Goal: Manage account settings

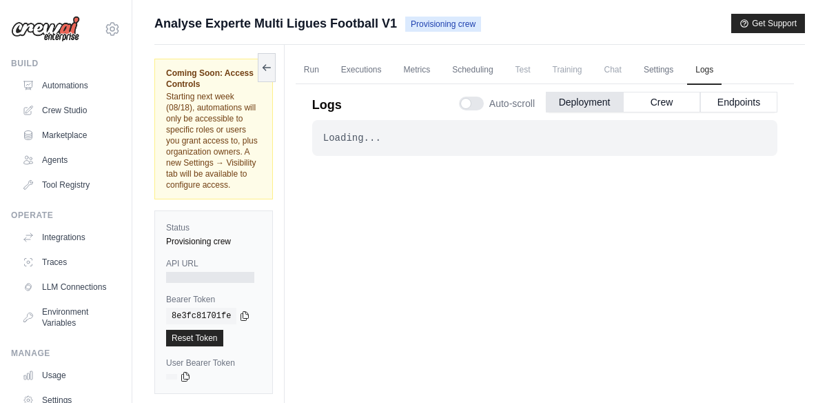
click at [474, 105] on div at bounding box center [471, 104] width 25 height 14
click at [464, 102] on div at bounding box center [471, 104] width 25 height 14
click at [643, 107] on button "Crew" at bounding box center [661, 101] width 77 height 21
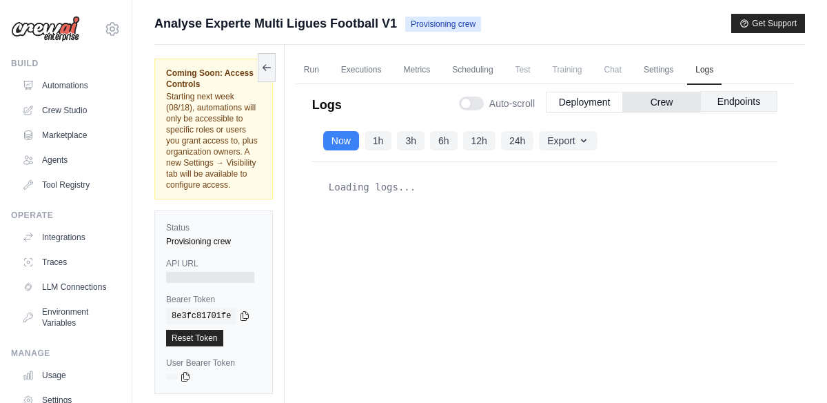
click at [747, 101] on button "Endpoints" at bounding box center [739, 101] width 77 height 21
click at [343, 143] on button "Now" at bounding box center [341, 139] width 36 height 19
click at [112, 32] on icon at bounding box center [112, 29] width 17 height 17
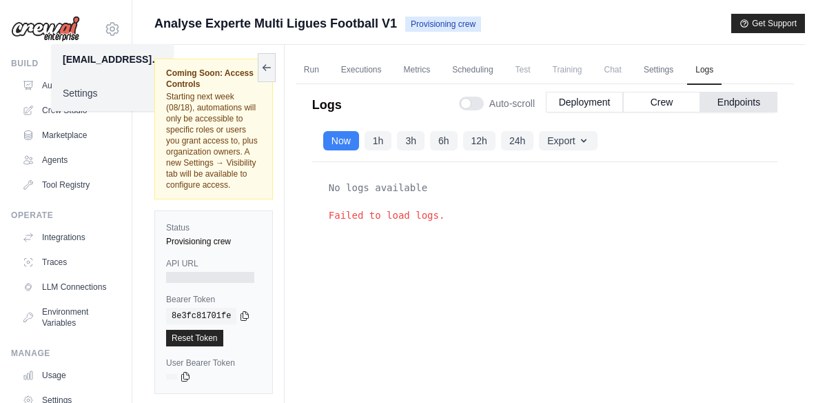
click at [76, 95] on link "Settings" at bounding box center [112, 93] width 121 height 25
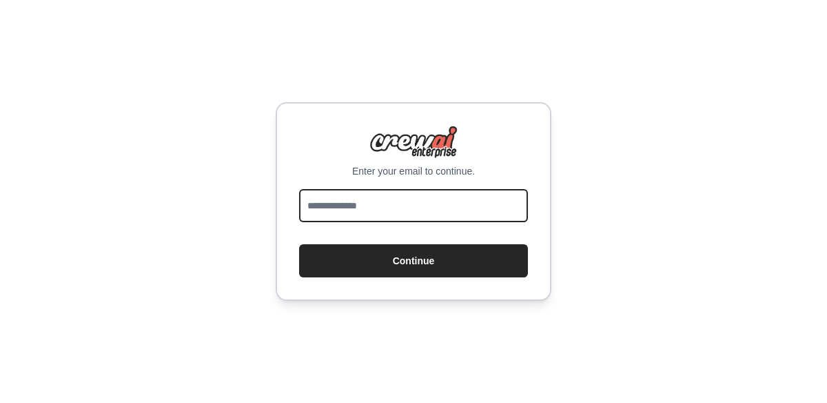
click at [408, 210] on input "email" at bounding box center [413, 205] width 229 height 33
type input "**********"
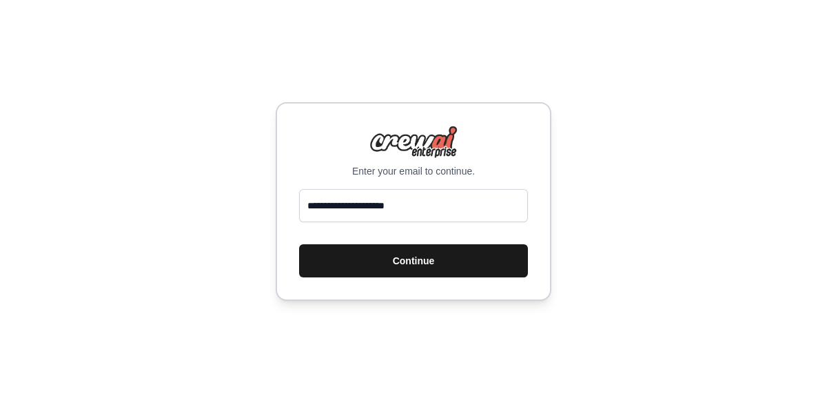
click at [399, 262] on button "Continue" at bounding box center [413, 260] width 229 height 33
